Goal: Task Accomplishment & Management: Complete application form

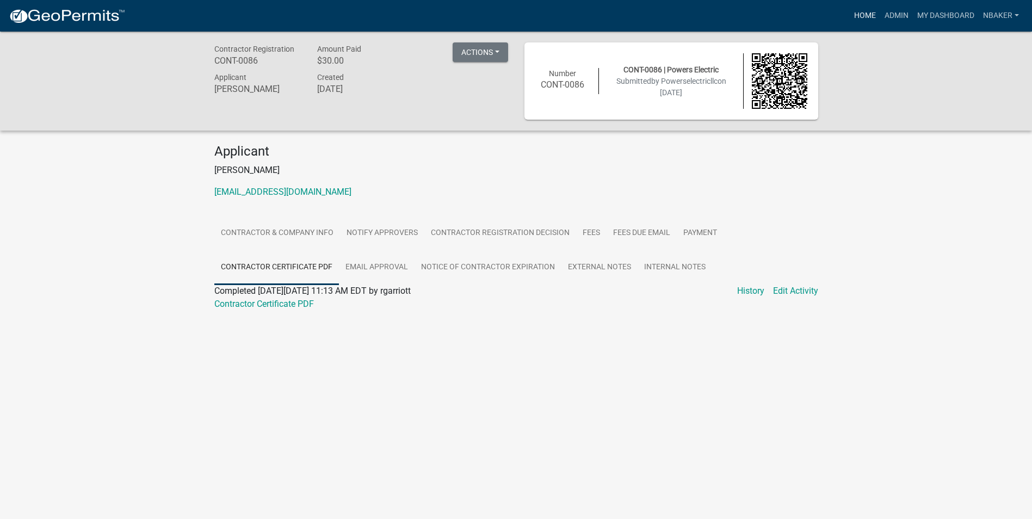
click at [865, 18] on link "Home" at bounding box center [865, 15] width 30 height 21
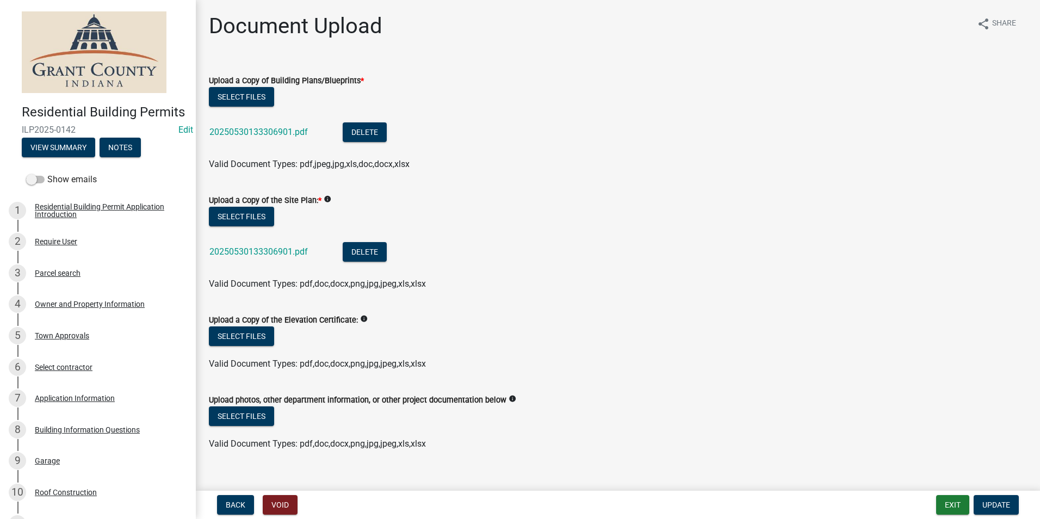
scroll to position [16, 0]
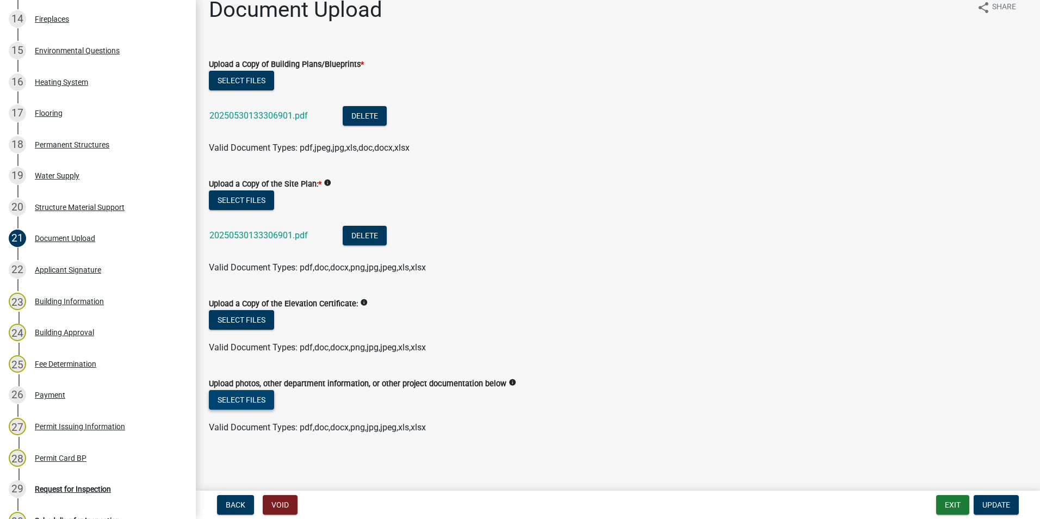
click at [244, 407] on button "Select files" at bounding box center [241, 400] width 65 height 20
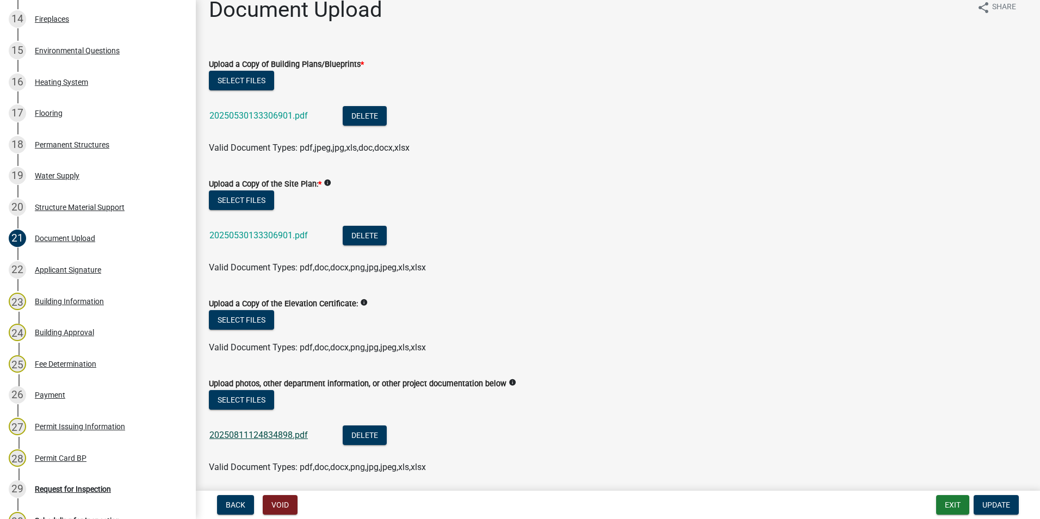
click at [287, 436] on link "20250811124834898.pdf" at bounding box center [258, 435] width 98 height 10
click at [998, 499] on button "Update" at bounding box center [996, 505] width 45 height 20
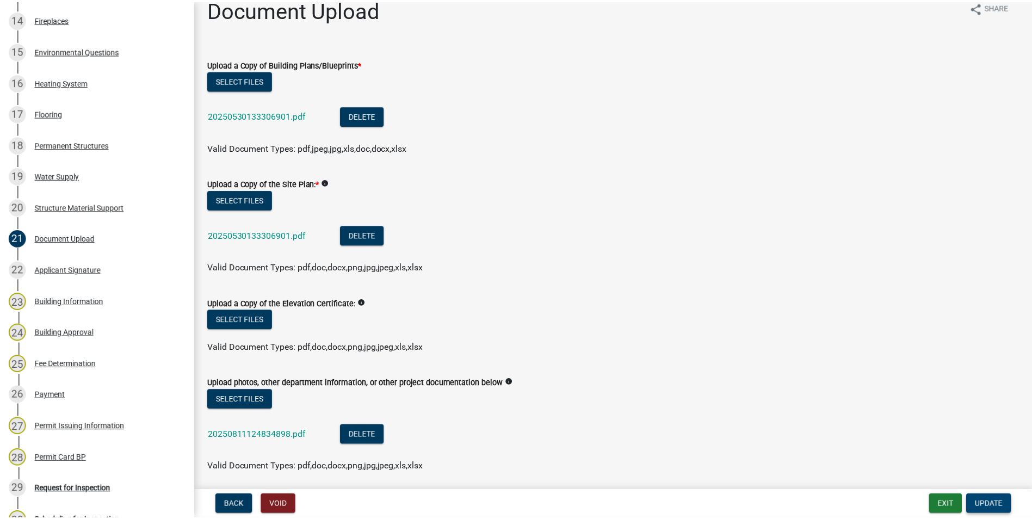
scroll to position [0, 0]
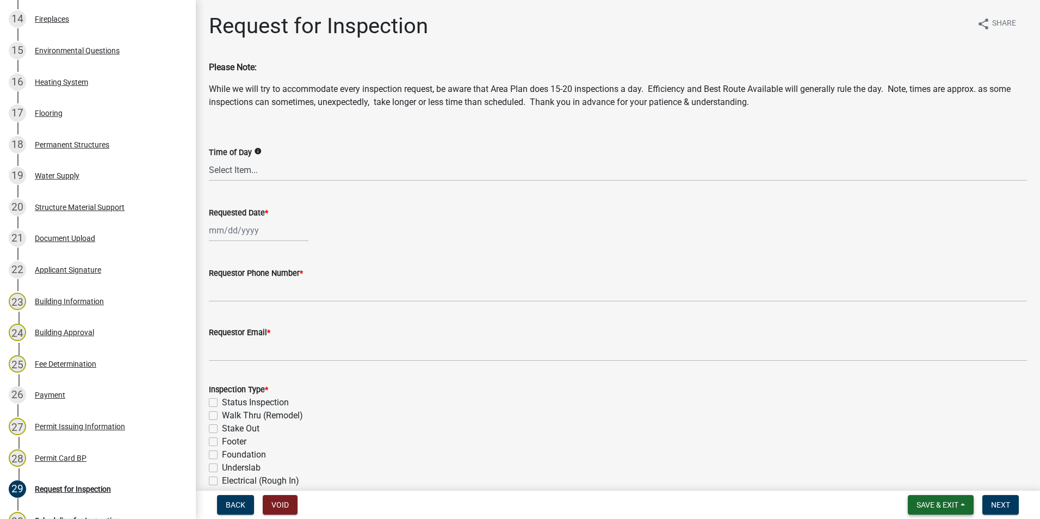
click at [951, 507] on span "Save & Exit" at bounding box center [938, 505] width 42 height 9
click at [944, 487] on button "Save & Exit" at bounding box center [930, 477] width 87 height 26
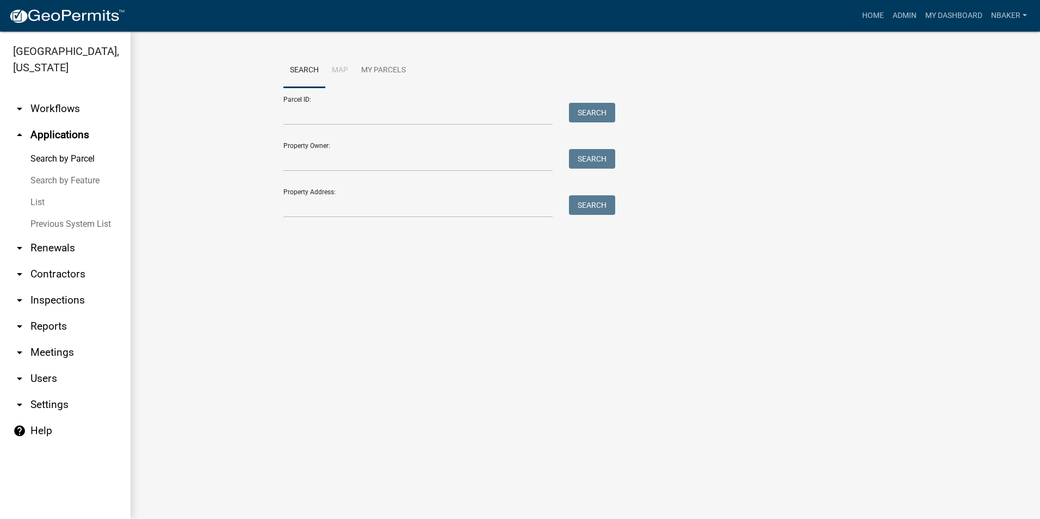
click at [681, 335] on main "Search Map My Parcels Parcel ID: Search Property Owner: Search Property Address…" at bounding box center [586, 275] width 910 height 487
click at [867, 16] on link "Home" at bounding box center [873, 15] width 30 height 21
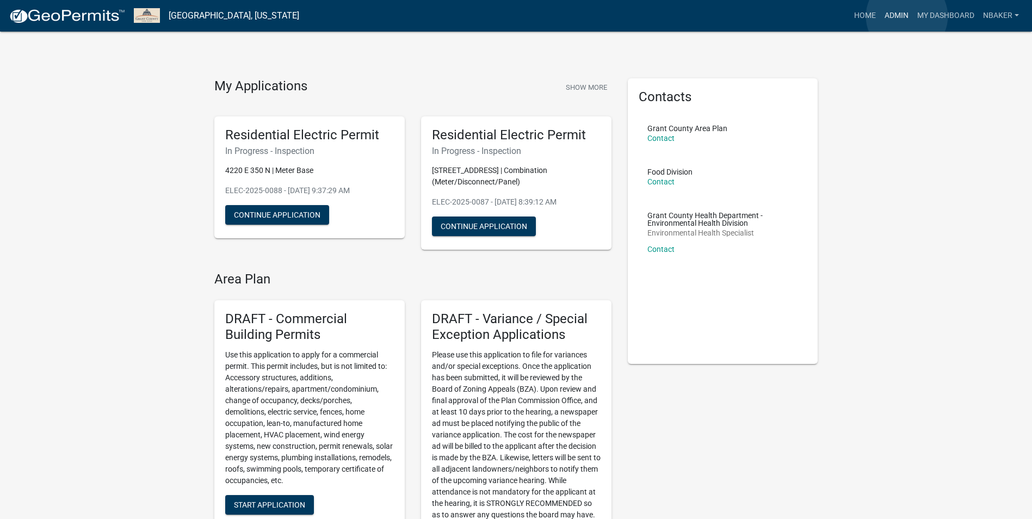
click at [907, 16] on link "Admin" at bounding box center [896, 15] width 33 height 21
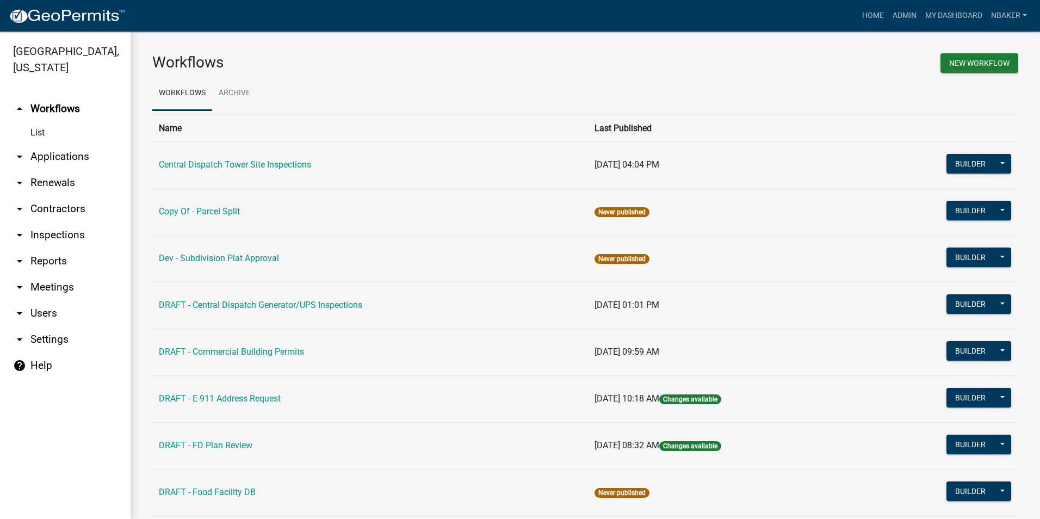
click at [67, 223] on link "arrow_drop_down Inspections" at bounding box center [65, 235] width 131 height 26
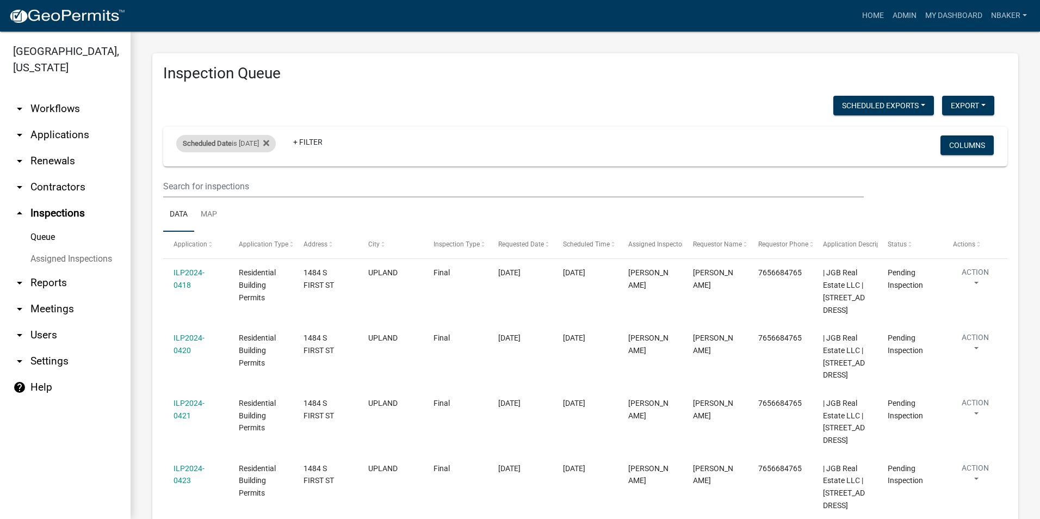
click at [211, 146] on span "Scheduled Date" at bounding box center [207, 143] width 49 height 8
click at [212, 146] on span "Scheduled Date" at bounding box center [207, 143] width 49 height 8
click at [63, 130] on link "arrow_drop_down Applications" at bounding box center [65, 135] width 131 height 26
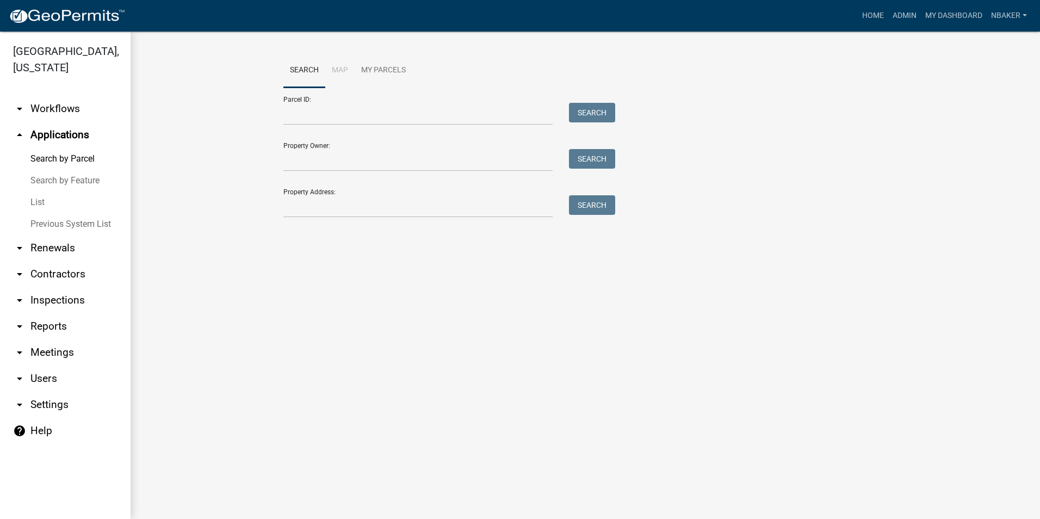
click at [62, 122] on link "arrow_drop_up Applications" at bounding box center [65, 135] width 131 height 26
click at [351, 200] on input "Property Address:" at bounding box center [417, 206] width 269 height 22
type input "7777 w 500 s"
click at [575, 205] on button "Search" at bounding box center [592, 205] width 46 height 20
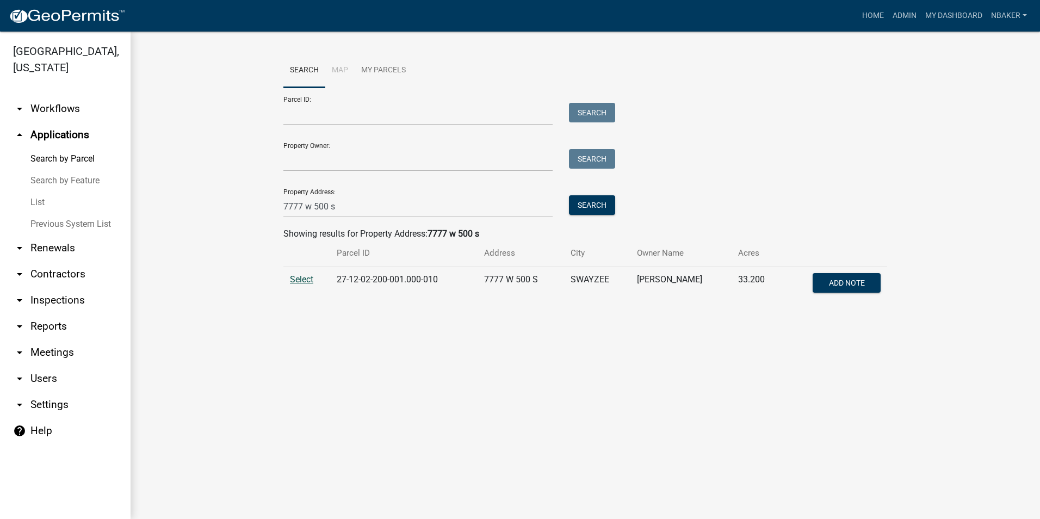
click at [309, 279] on span "Select" at bounding box center [301, 279] width 23 height 10
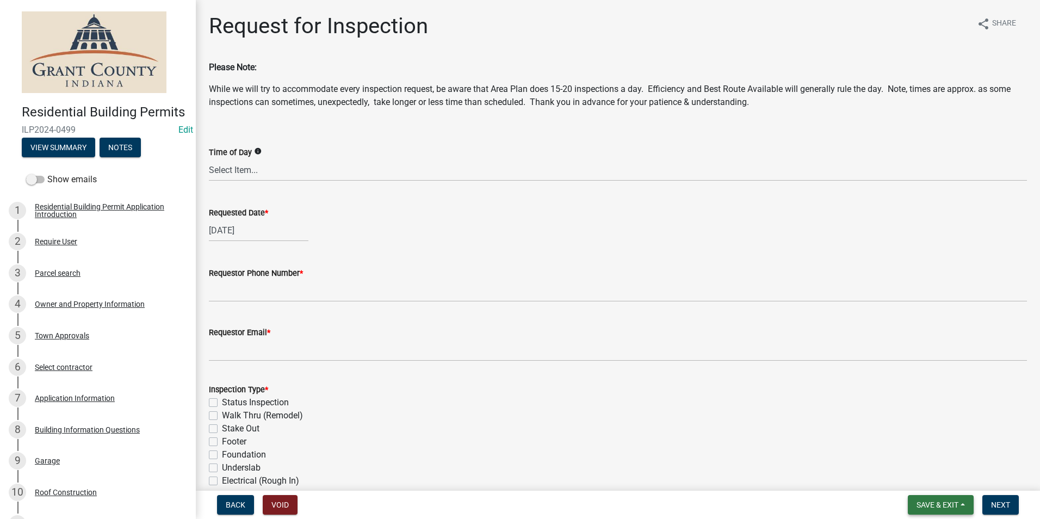
click at [938, 501] on span "Save & Exit" at bounding box center [938, 505] width 42 height 9
click at [928, 476] on button "Save & Exit" at bounding box center [930, 477] width 87 height 26
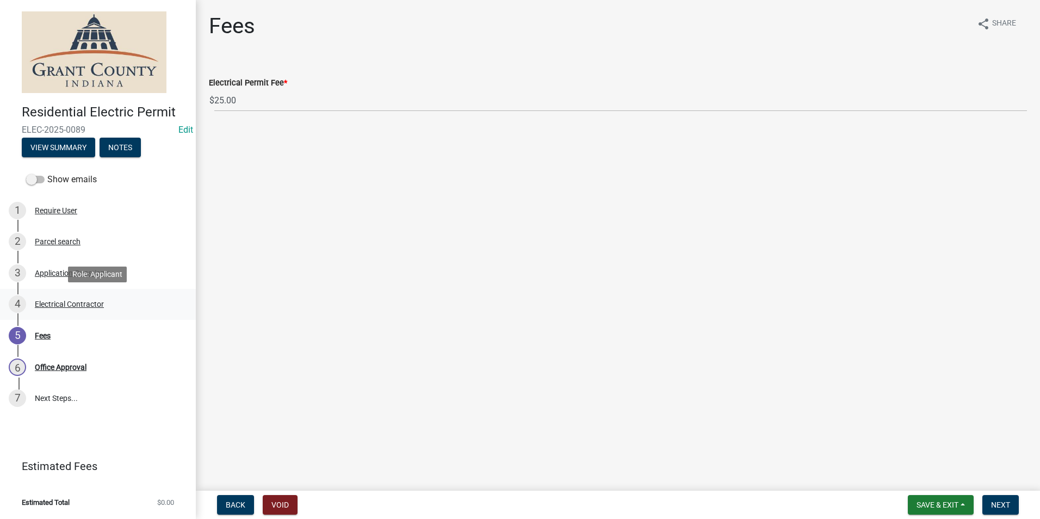
click at [63, 306] on div "Electrical Contractor" at bounding box center [69, 304] width 69 height 8
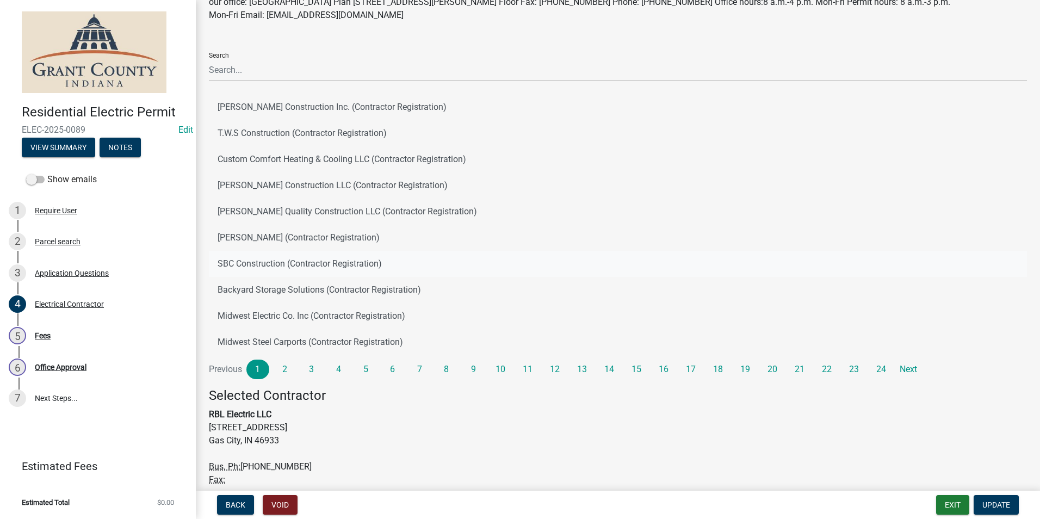
scroll to position [151, 0]
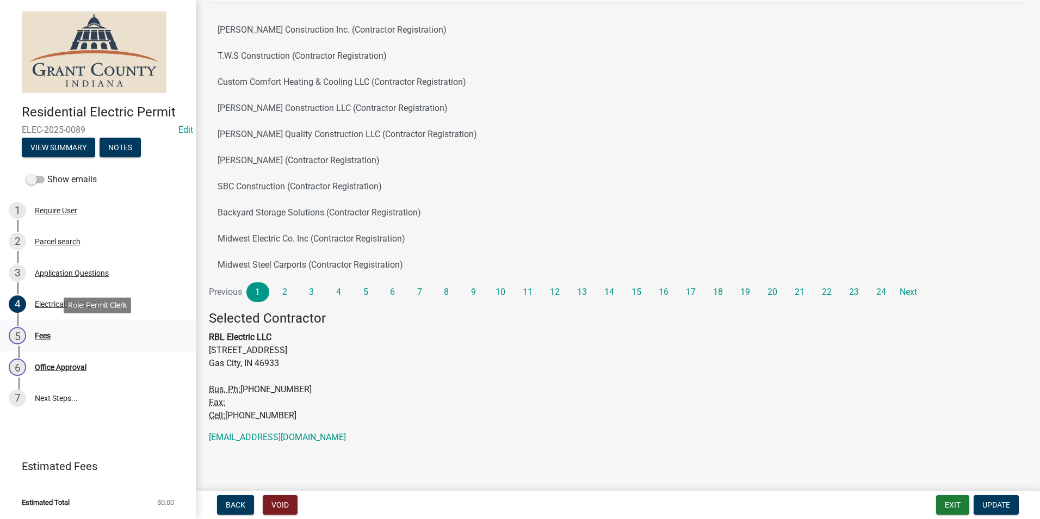
click at [52, 335] on div "5 Fees" at bounding box center [94, 335] width 170 height 17
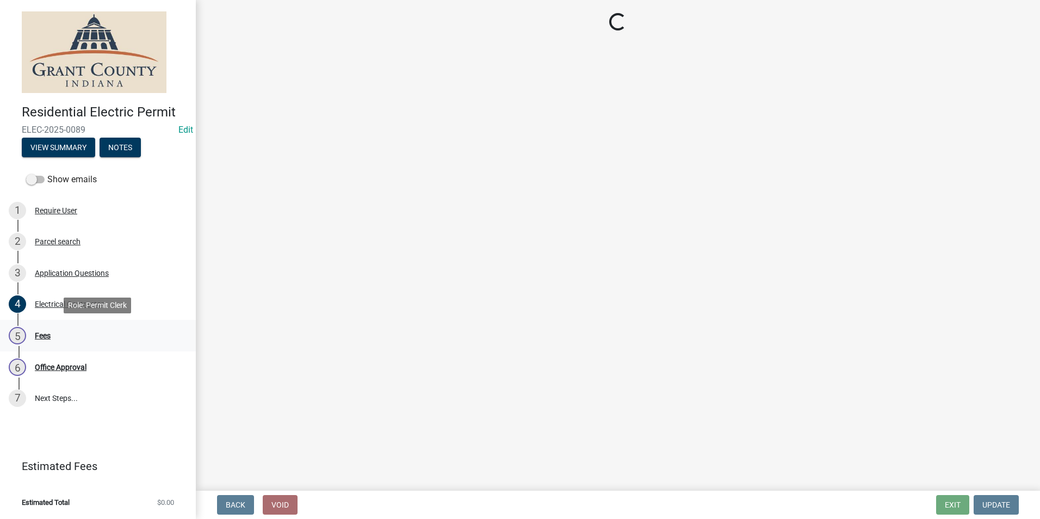
scroll to position [0, 0]
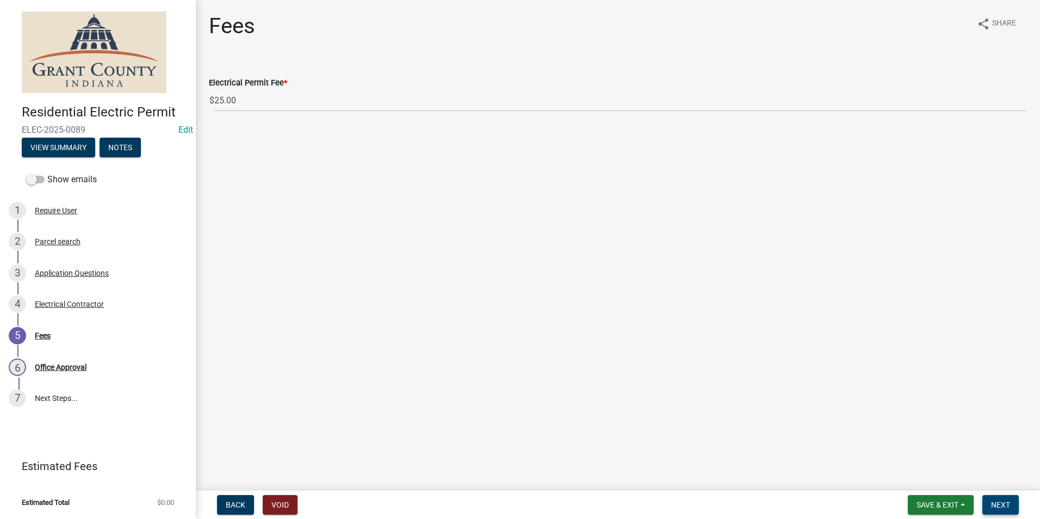
click at [1002, 508] on span "Next" at bounding box center [1000, 505] width 19 height 9
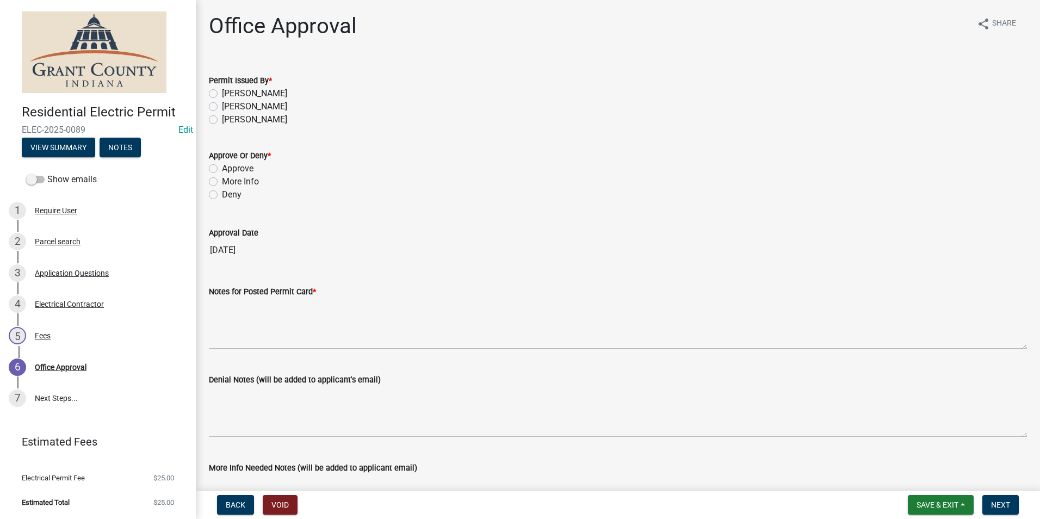
click at [222, 92] on label "Nolan Baker" at bounding box center [254, 93] width 65 height 13
click at [222, 92] on input "Nolan Baker" at bounding box center [225, 90] width 7 height 7
radio input "true"
click at [222, 169] on label "Approve" at bounding box center [238, 168] width 32 height 13
click at [222, 169] on input "Approve" at bounding box center [225, 165] width 7 height 7
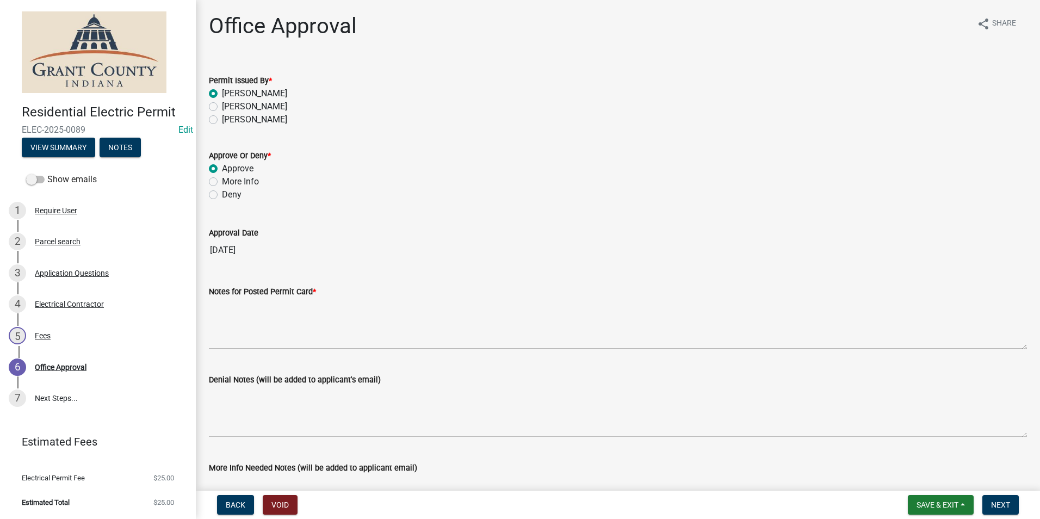
radio input "true"
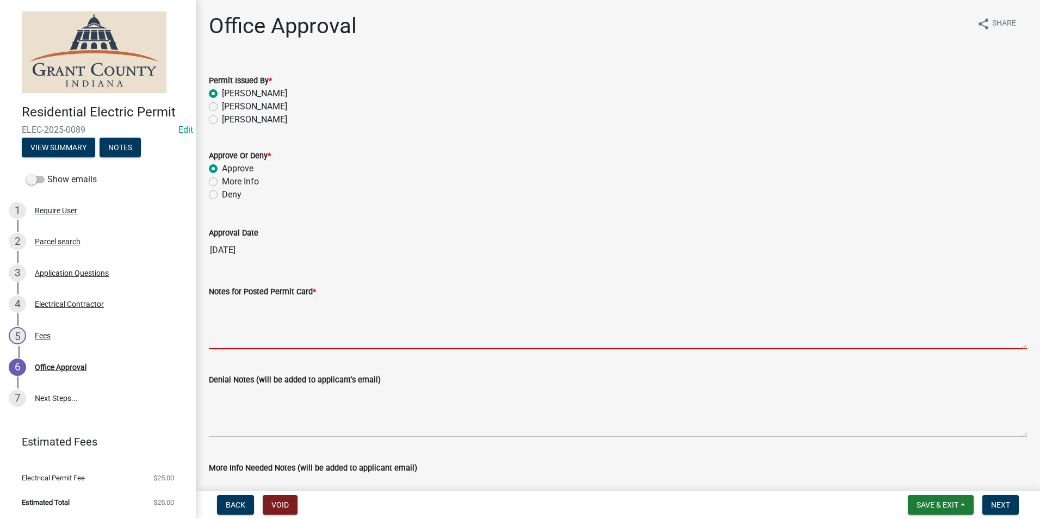
click at [270, 313] on textarea "Notes for Posted Permit Card *" at bounding box center [618, 323] width 818 height 51
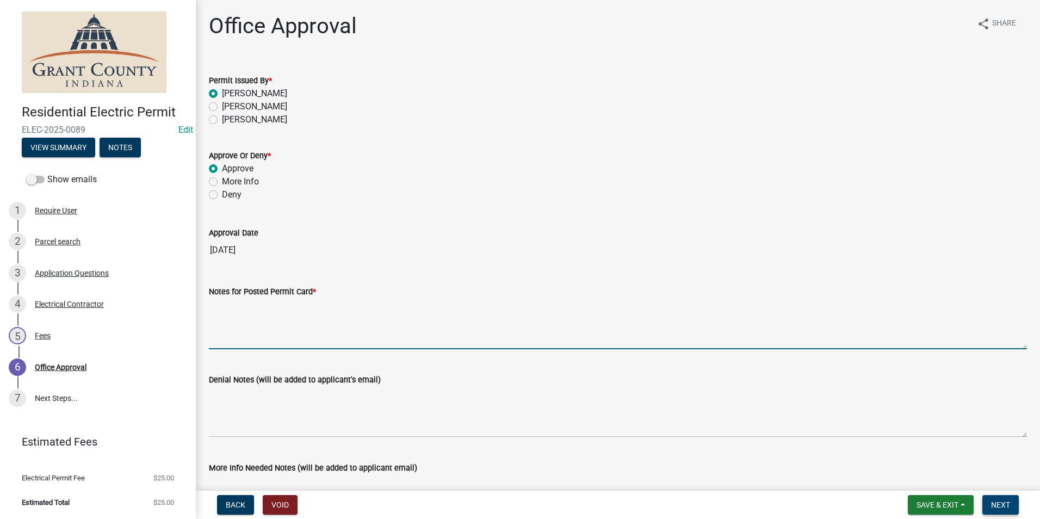
click at [1014, 501] on button "Next" at bounding box center [1001, 505] width 36 height 20
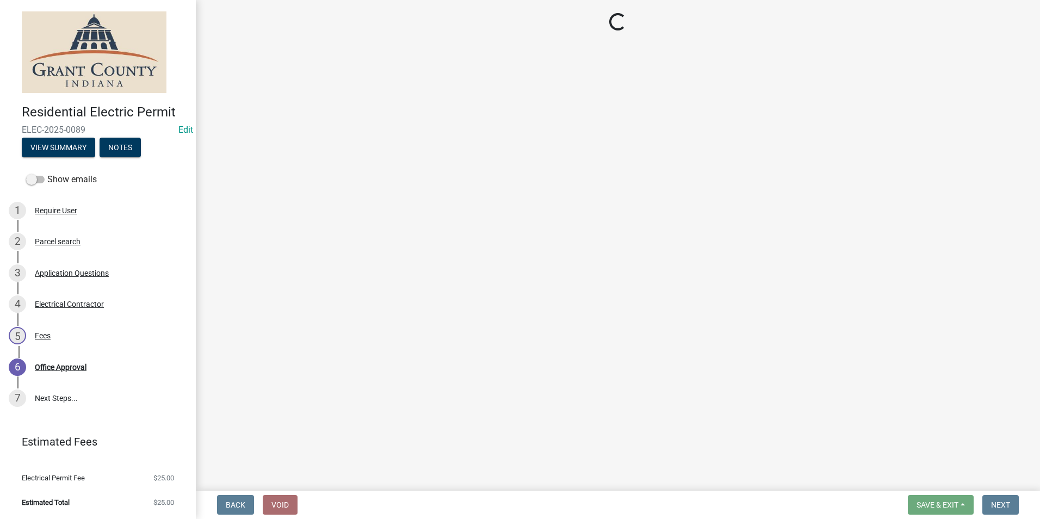
select select "3: 3"
